Goal: Transaction & Acquisition: Purchase product/service

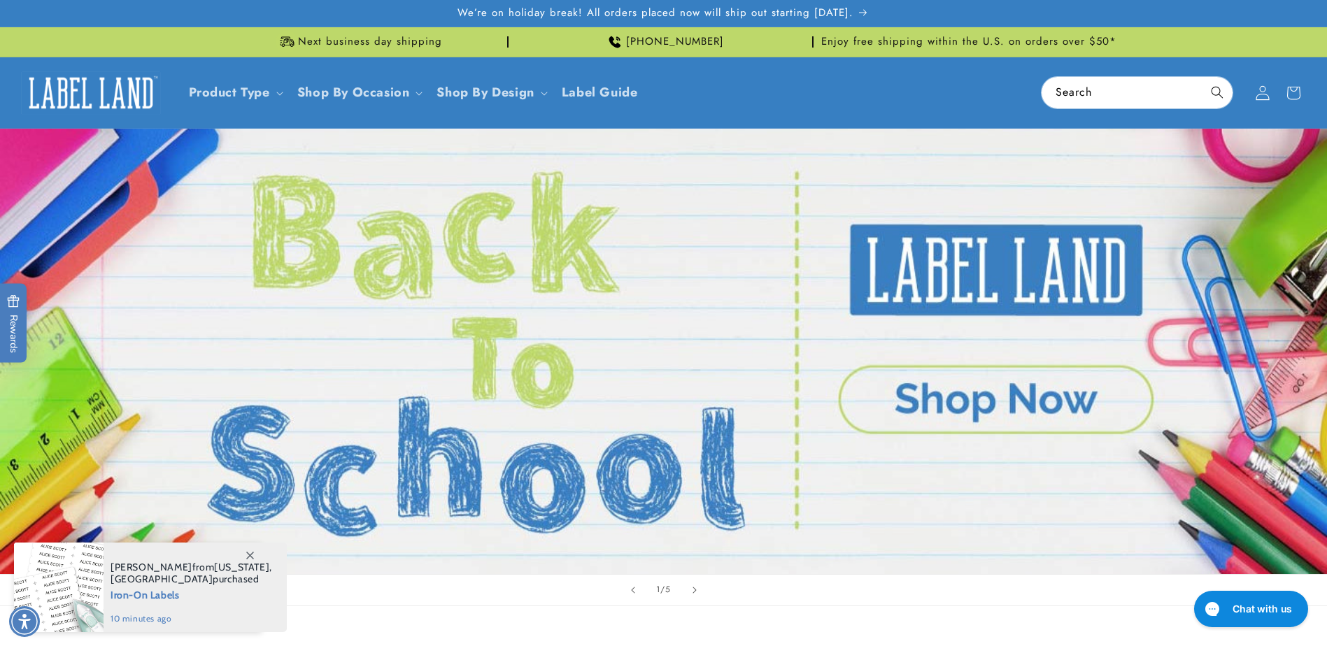
click at [1261, 98] on icon at bounding box center [1262, 92] width 15 height 15
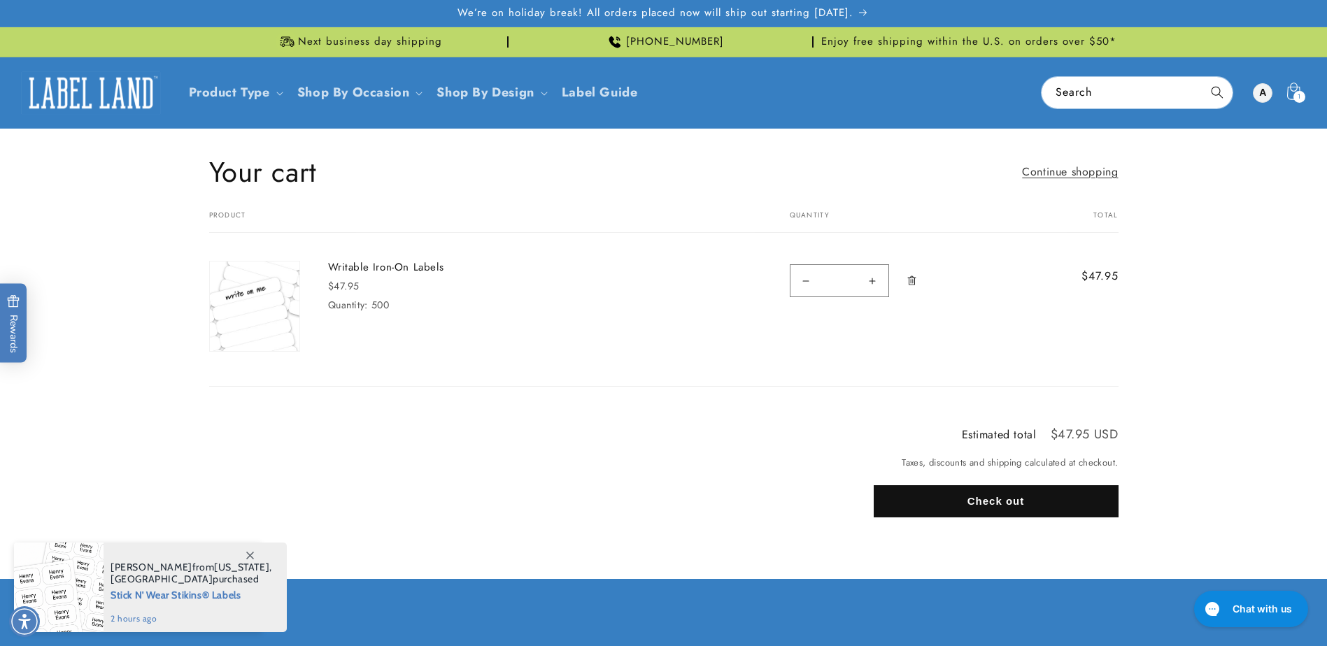
click at [880, 284] on button "Increase quantity for Writable Iron-On Labels" at bounding box center [872, 280] width 31 height 33
type input "*"
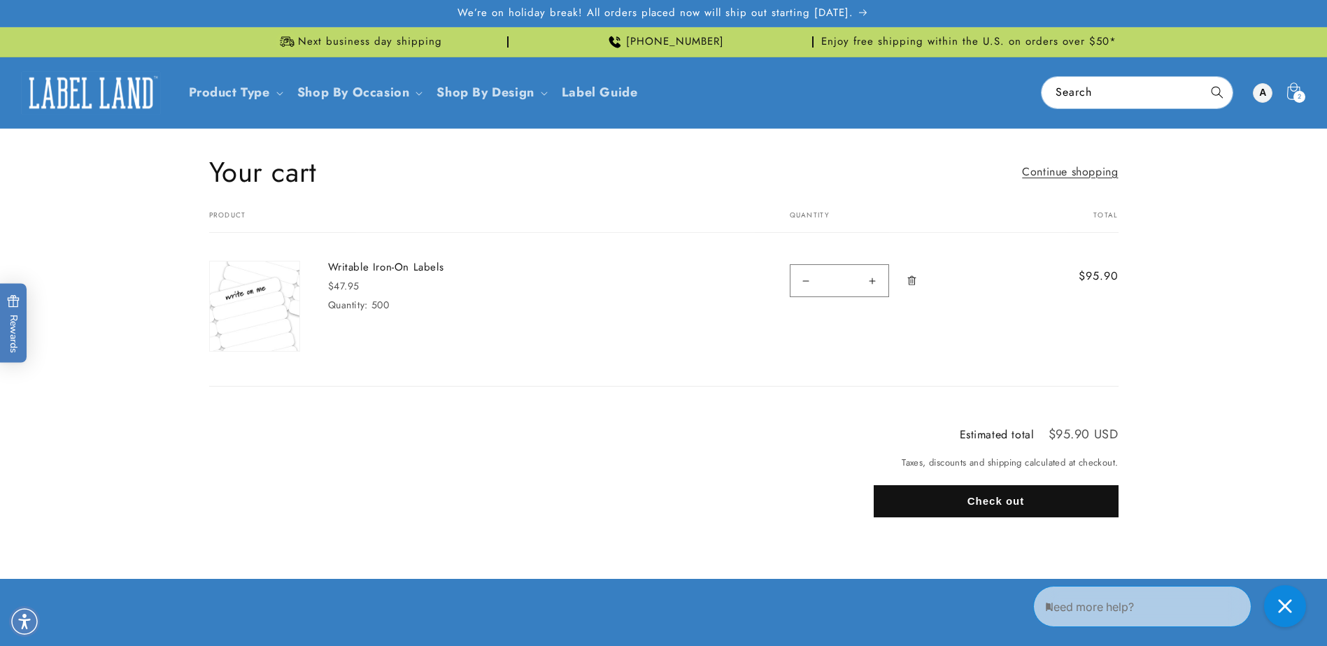
click at [874, 281] on button "Increase quantity for Writable Iron-On Labels" at bounding box center [872, 280] width 31 height 33
type input "*"
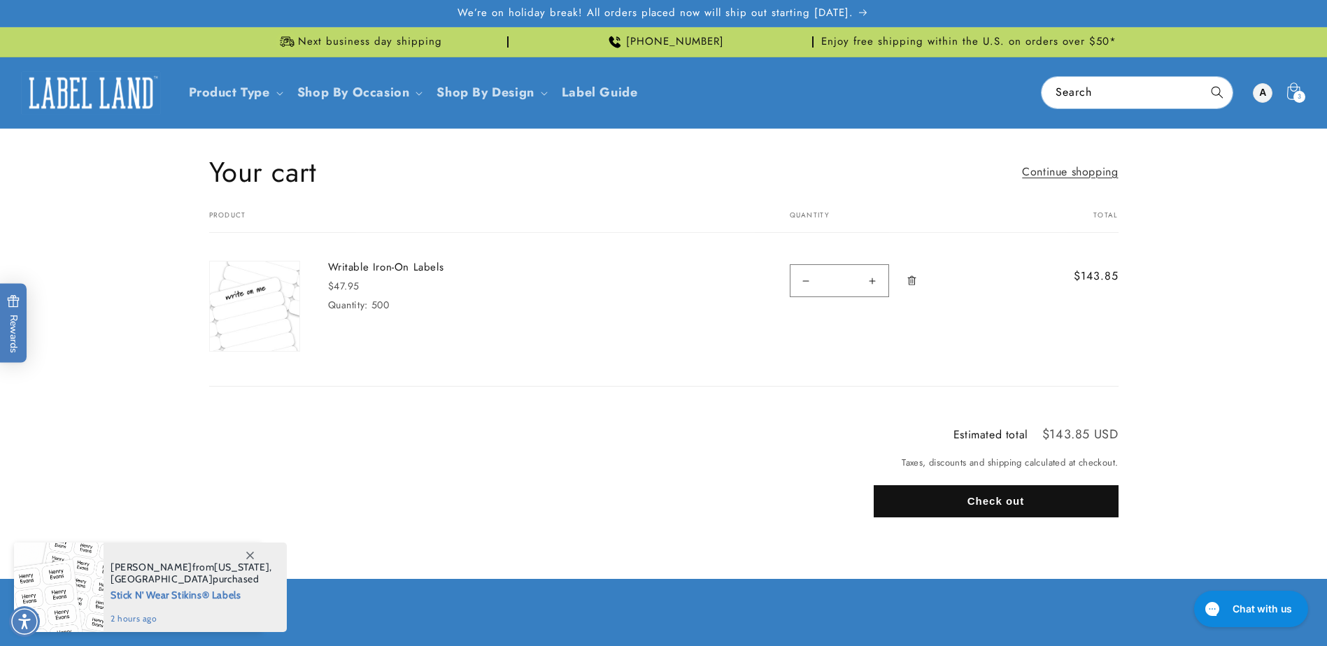
click at [874, 280] on button "Increase quantity for Writable Iron-On Labels" at bounding box center [872, 280] width 31 height 33
type input "*"
click at [1000, 501] on button "Check out" at bounding box center [996, 501] width 245 height 32
